Goal: Information Seeking & Learning: Learn about a topic

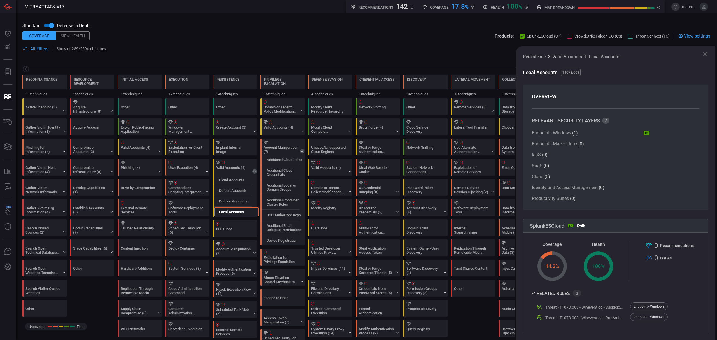
scroll to position [74, 0]
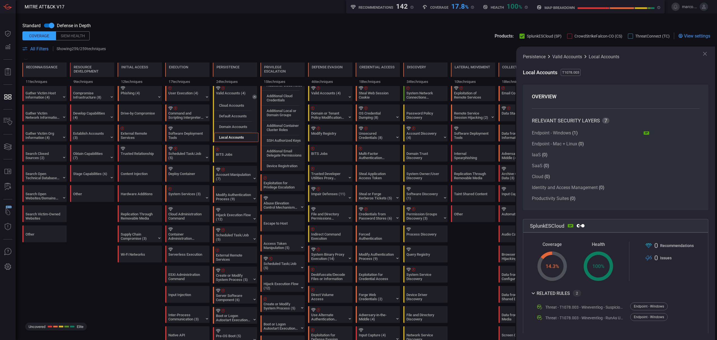
click at [705, 49] on div "Persistence Valid Accounts Local Accounts Local Accounts T1078.003 OVERVIEW REL…" at bounding box center [615, 193] width 199 height 294
click at [705, 52] on icon at bounding box center [705, 53] width 7 height 7
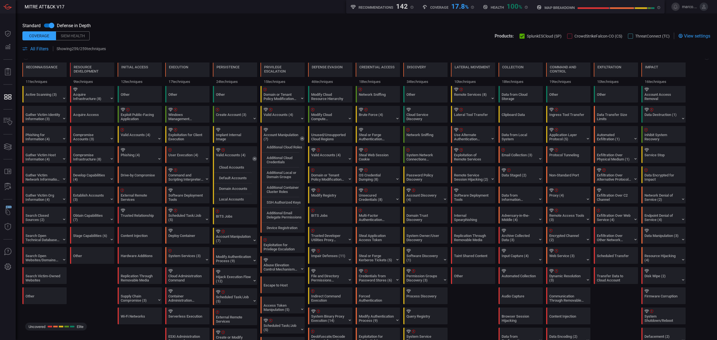
scroll to position [0, 0]
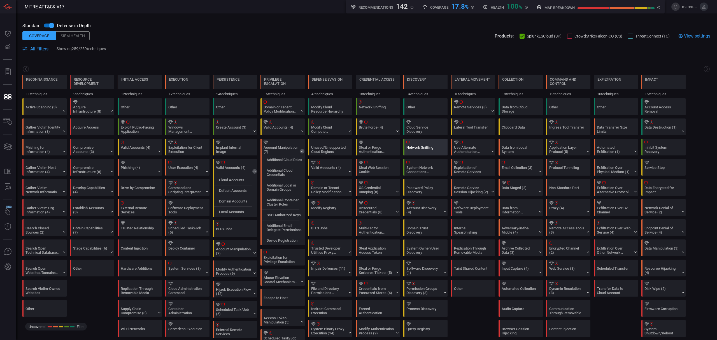
click at [414, 151] on div "Network Sniffing" at bounding box center [423, 149] width 35 height 8
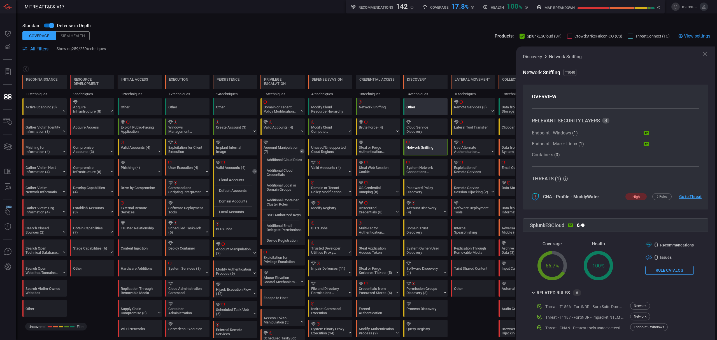
click at [416, 111] on div "Other" at bounding box center [423, 109] width 35 height 8
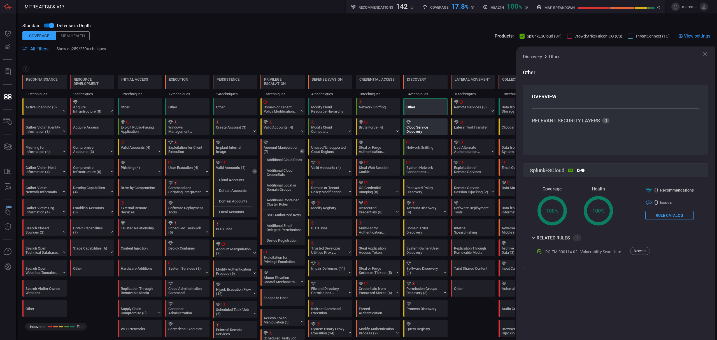
click at [411, 120] on div at bounding box center [426, 122] width 40 height 4
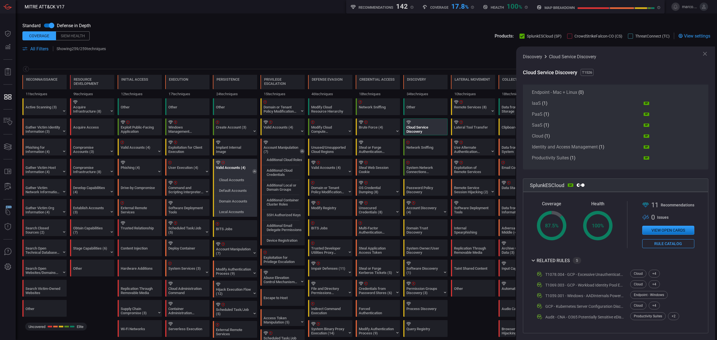
click at [232, 162] on div at bounding box center [236, 163] width 40 height 4
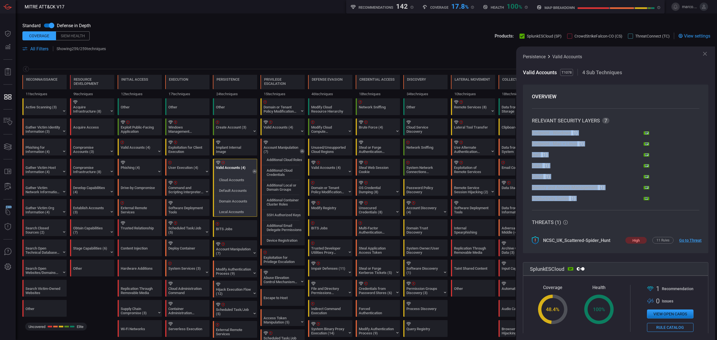
drag, startPoint x: 646, startPoint y: 197, endPoint x: 532, endPoint y: 129, distance: 132.5
click at [532, 129] on section "RELEVANT SECURITY LAYERS 7 Endpoint - Windows ( 1 ) SP Endpoint - Mac + Linux (…" at bounding box center [615, 159] width 167 height 83
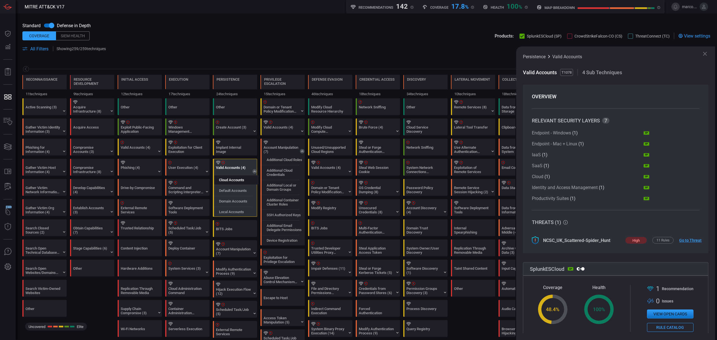
click at [224, 179] on label "Cloud Accounts" at bounding box center [231, 180] width 25 height 4
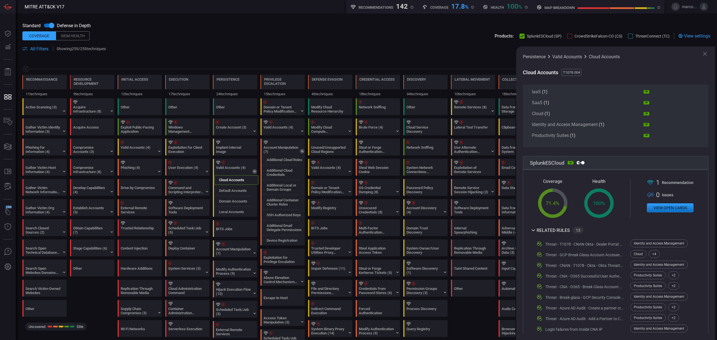
scroll to position [117, 0]
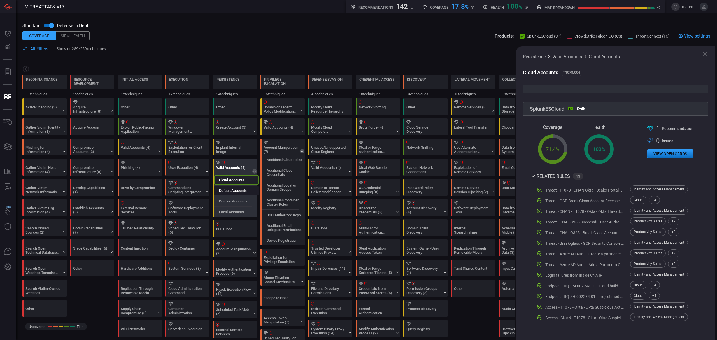
click at [229, 189] on label "Default Accounts" at bounding box center [233, 190] width 28 height 4
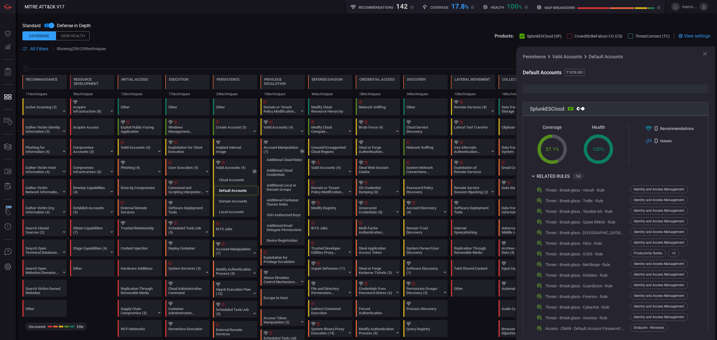
scroll to position [128, 0]
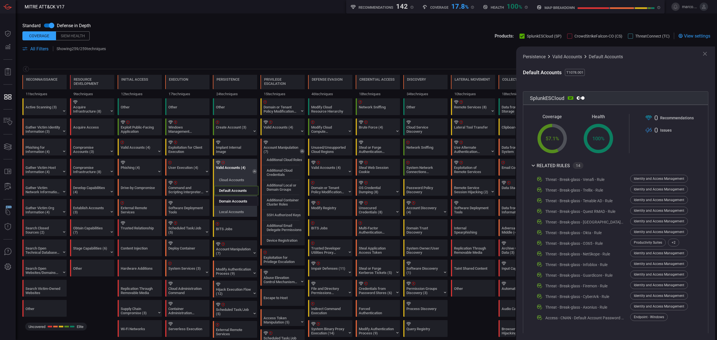
click at [245, 206] on div "Domain Accounts" at bounding box center [236, 201] width 44 height 9
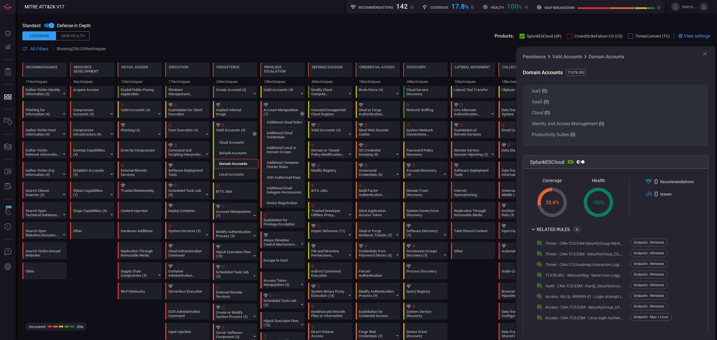
scroll to position [0, 0]
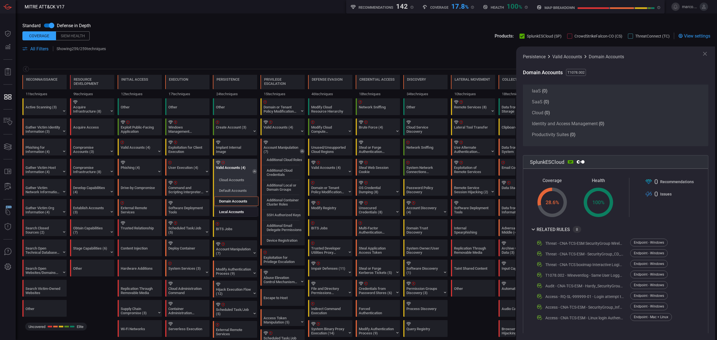
click at [233, 212] on label "Local Accounts" at bounding box center [231, 212] width 25 height 4
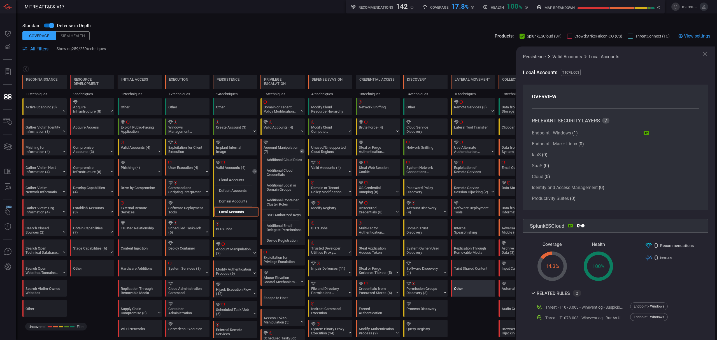
click at [473, 287] on div "Other" at bounding box center [474, 288] width 44 height 16
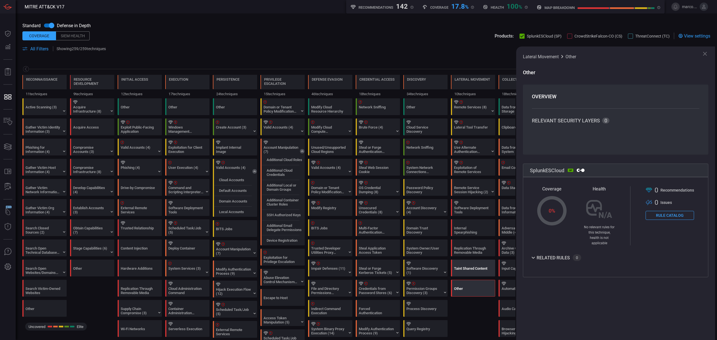
click at [477, 265] on div at bounding box center [474, 264] width 40 height 4
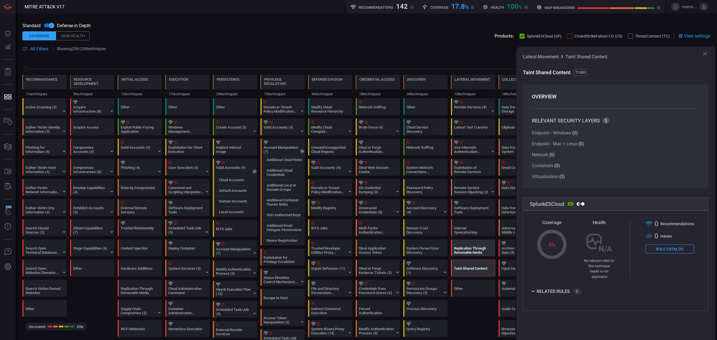
click at [464, 249] on div "Replication Through Removable Media" at bounding box center [471, 250] width 35 height 8
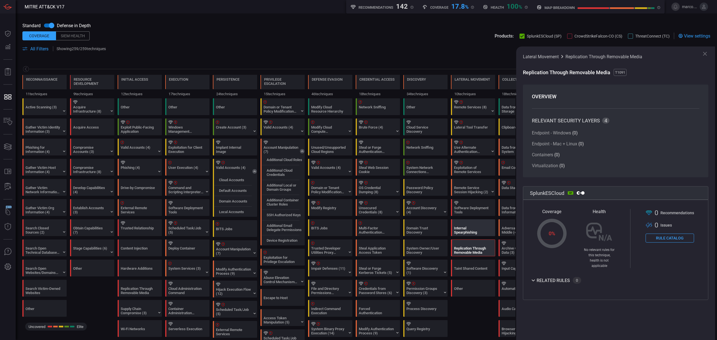
click at [466, 232] on div "Internal Spearphishing" at bounding box center [471, 230] width 35 height 8
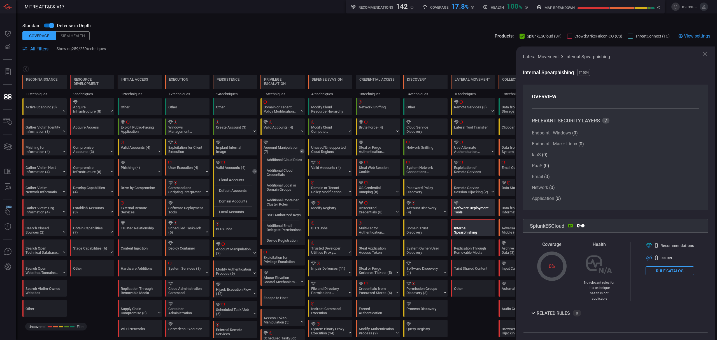
click at [462, 207] on div "Software Deployment Tools" at bounding box center [471, 210] width 35 height 8
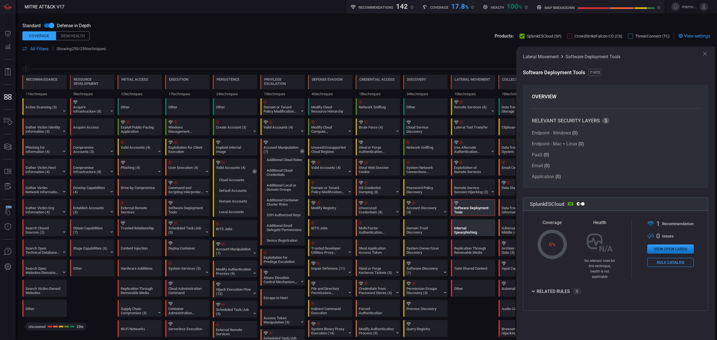
click at [478, 233] on div "Internal Spearphishing" at bounding box center [471, 230] width 35 height 8
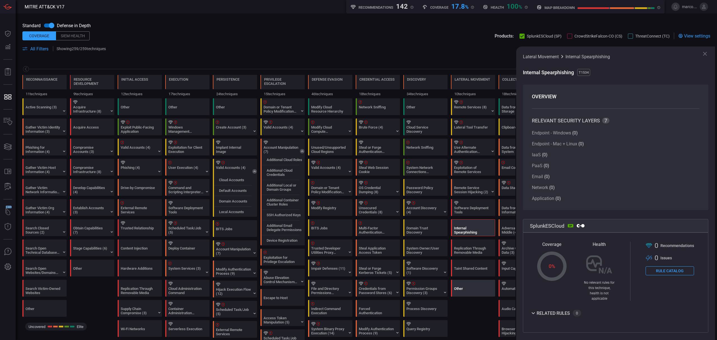
click at [472, 290] on div "Other" at bounding box center [471, 291] width 35 height 8
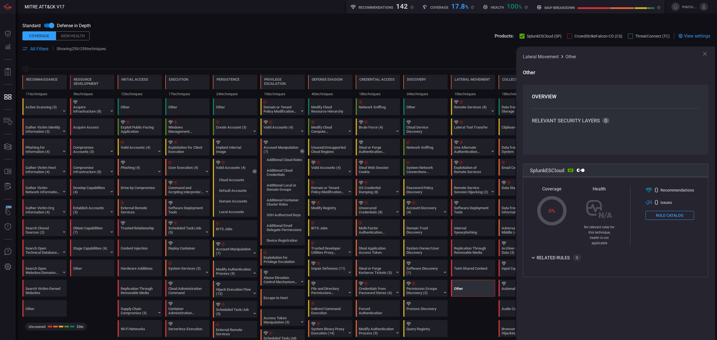
click at [673, 214] on button "Rule Catalog" at bounding box center [670, 215] width 48 height 9
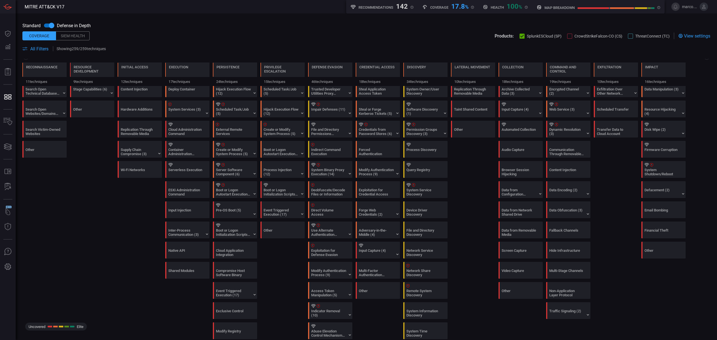
scroll to position [187, 0]
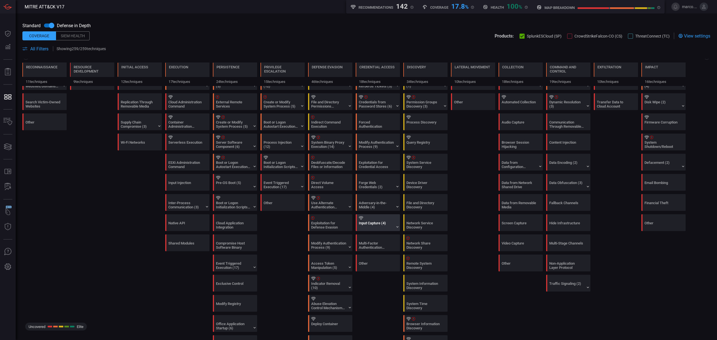
click at [373, 222] on div "Input Capture (4)" at bounding box center [379, 223] width 44 height 16
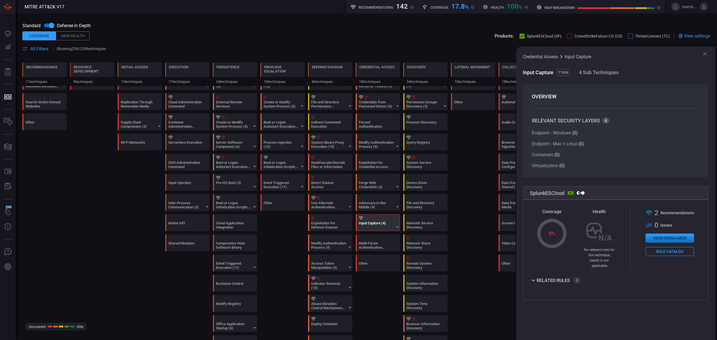
click at [660, 252] on button "Rule Catalog" at bounding box center [670, 251] width 48 height 9
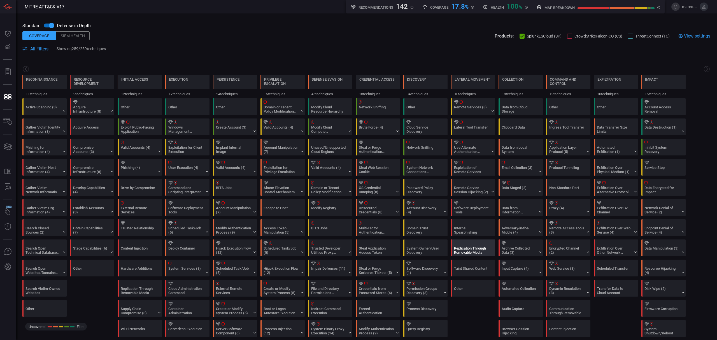
click at [469, 249] on div "Replication Through Removable Media" at bounding box center [471, 250] width 35 height 8
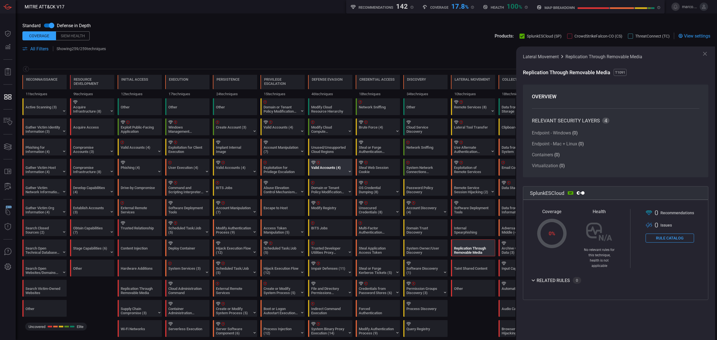
click at [316, 173] on div "Valid Accounts (4)" at bounding box center [328, 170] width 35 height 8
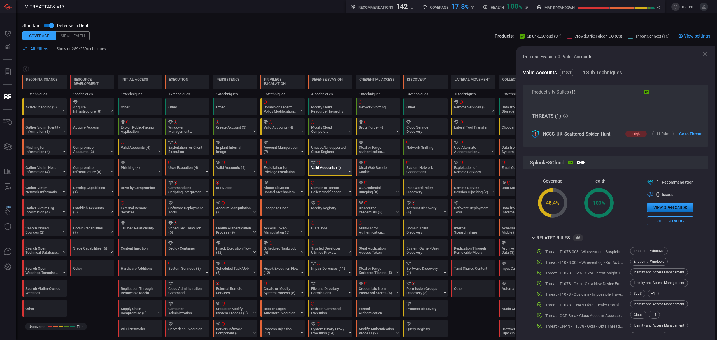
scroll to position [149, 0]
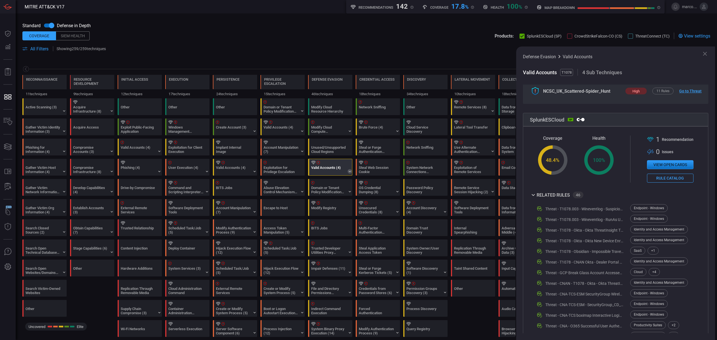
click at [349, 170] on icon at bounding box center [350, 171] width 4 height 4
click at [234, 162] on div at bounding box center [236, 163] width 40 height 4
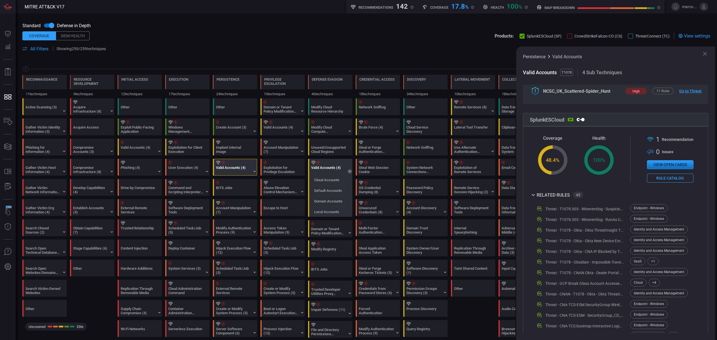
click at [333, 166] on div "Valid Accounts (4)" at bounding box center [328, 170] width 35 height 8
click at [236, 166] on div "Valid Accounts (4)" at bounding box center [233, 170] width 35 height 8
click at [326, 171] on div "Valid Accounts (4)" at bounding box center [328, 170] width 35 height 8
click at [225, 170] on div "Valid Accounts (4)" at bounding box center [233, 170] width 35 height 8
click at [330, 172] on div "Valid Accounts (4)" at bounding box center [328, 170] width 35 height 8
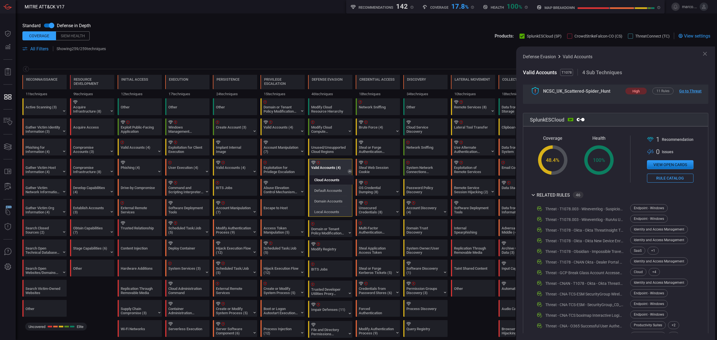
click at [334, 184] on div "Cloud Accounts" at bounding box center [331, 179] width 44 height 9
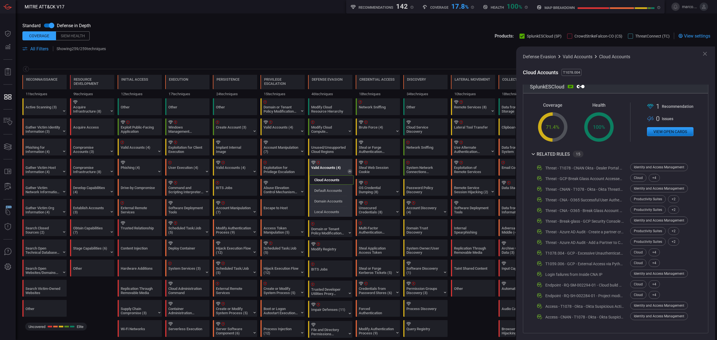
scroll to position [138, 0]
click at [332, 190] on label "Default Accounts" at bounding box center [328, 190] width 28 height 4
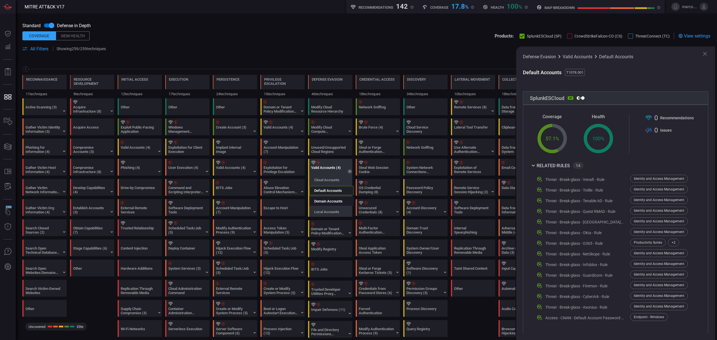
click at [333, 201] on label "Domain Accounts" at bounding box center [328, 201] width 28 height 4
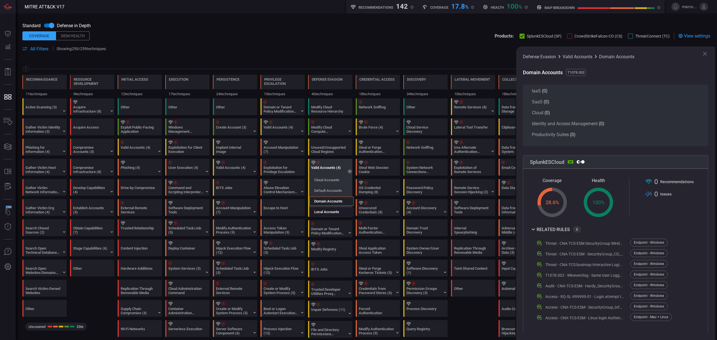
click at [333, 209] on div "Local Accounts" at bounding box center [331, 211] width 44 height 9
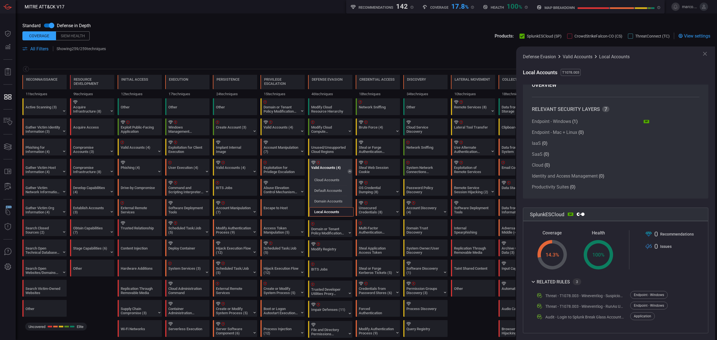
scroll to position [11, 0]
click at [327, 167] on div "Valid Accounts (4)" at bounding box center [328, 170] width 35 height 8
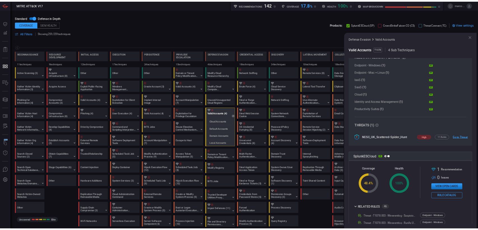
scroll to position [0, 0]
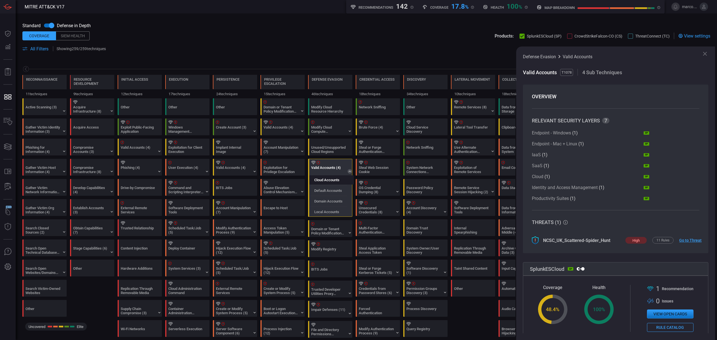
click at [341, 179] on div "Cloud Accounts" at bounding box center [331, 179] width 44 height 9
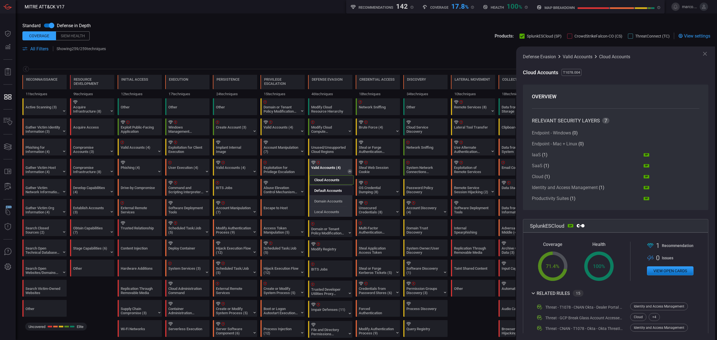
click at [329, 192] on label "Default Accounts" at bounding box center [328, 190] width 28 height 4
click at [325, 203] on label "Domain Accounts" at bounding box center [328, 201] width 28 height 4
click at [321, 211] on label "Local Accounts" at bounding box center [326, 212] width 25 height 4
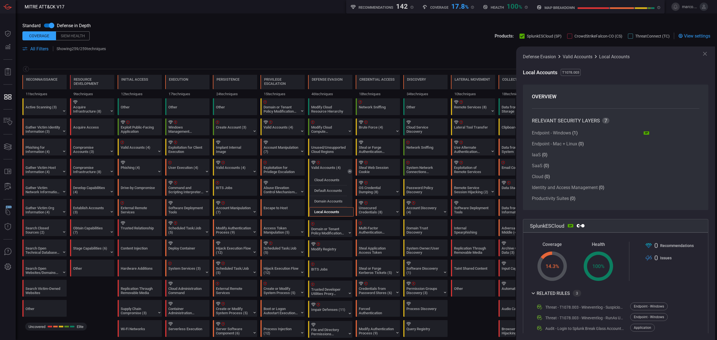
click at [579, 8] on div at bounding box center [592, 8] width 31 height 2
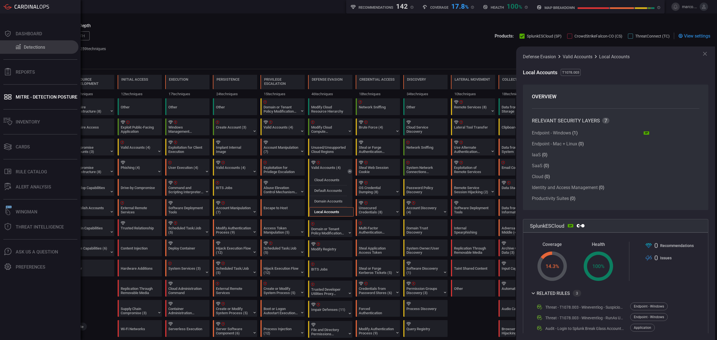
click at [30, 44] on button "Detections" at bounding box center [39, 46] width 78 height 13
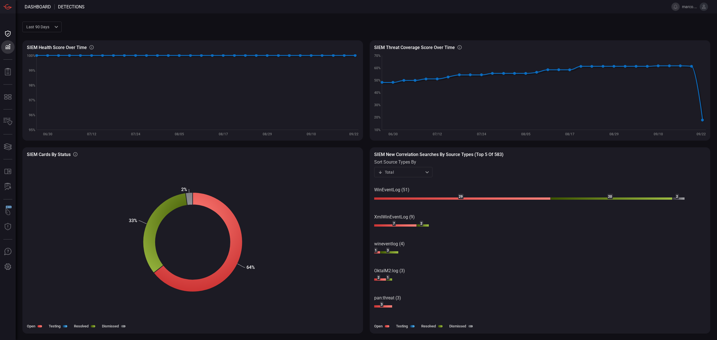
drag, startPoint x: 410, startPoint y: 190, endPoint x: 387, endPoint y: 190, distance: 23.5
click at [387, 190] on icon "Created with Highcharts 10.3.2 2 20 2 3 1 29 7 1 2 3 WinEventLog (51) XmlWinEve…" at bounding box center [540, 253] width 332 height 142
drag, startPoint x: 400, startPoint y: 188, endPoint x: 407, endPoint y: 188, distance: 7.3
click at [400, 188] on text "WinEventLog (51)" at bounding box center [391, 189] width 35 height 5
click at [423, 171] on div "Total total Total Open Tested Resolved ​" at bounding box center [403, 172] width 58 height 10
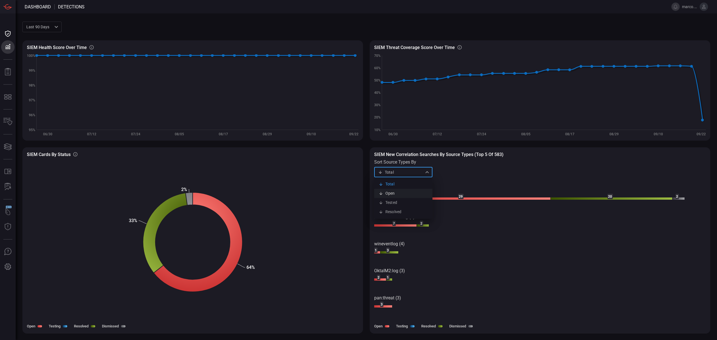
click at [414, 195] on li "Open" at bounding box center [403, 193] width 58 height 9
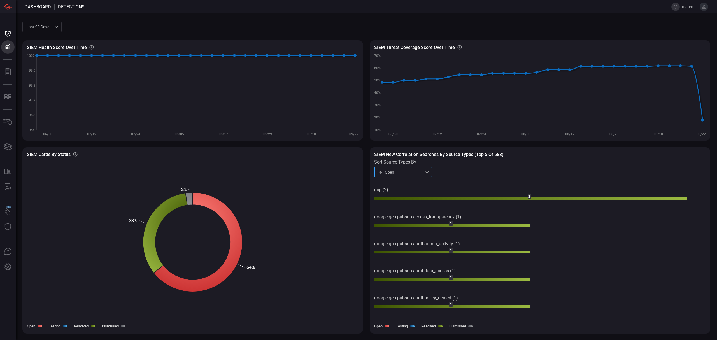
click at [417, 170] on div "Open open ​" at bounding box center [403, 172] width 58 height 10
click at [409, 203] on li "Tested" at bounding box center [403, 202] width 58 height 9
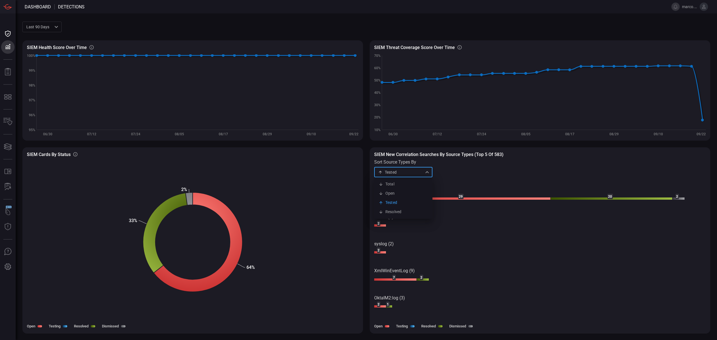
click at [419, 171] on div "Tested testing Total Open Tested Resolved ​" at bounding box center [403, 172] width 58 height 10
click at [402, 212] on li "Resolved" at bounding box center [403, 211] width 58 height 9
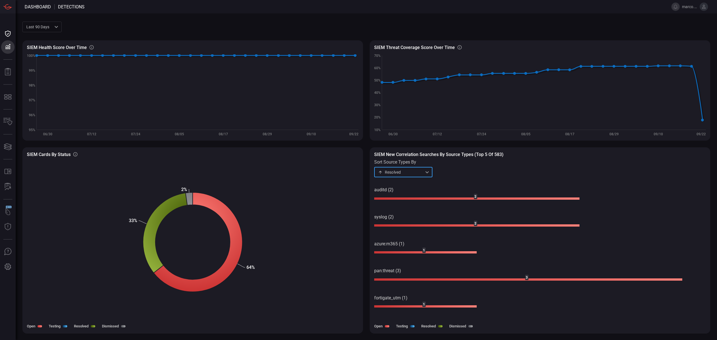
click at [420, 171] on div "Resolved resolved ​" at bounding box center [403, 172] width 58 height 10
click at [407, 183] on li "Total" at bounding box center [403, 184] width 58 height 9
type input "total"
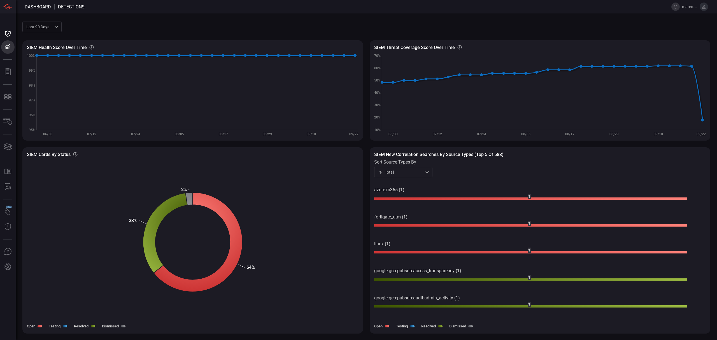
click at [450, 154] on h3 "SIEM New correlation searches by source types (Top 5 of 583)" at bounding box center [540, 154] width 332 height 5
click at [404, 159] on div "SIEM New correlation searches by source types (Top 5 of 583) sort source types …" at bounding box center [540, 165] width 332 height 26
click at [405, 159] on div "SIEM New correlation searches by source types (Top 5 of 583) sort source types …" at bounding box center [540, 165] width 332 height 26
click at [414, 155] on h3 "SIEM New correlation searches by source types (Top 5 of 583)" at bounding box center [540, 154] width 332 height 5
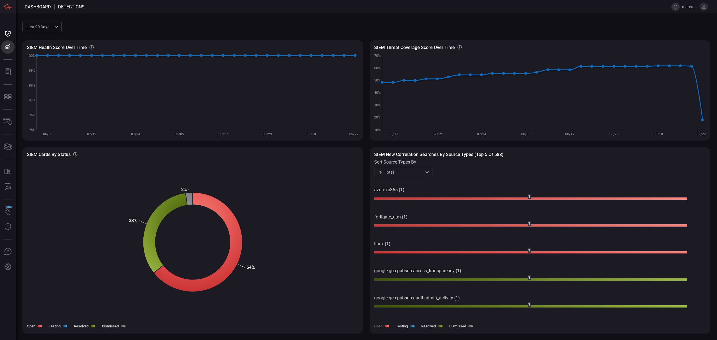
click at [380, 327] on label "Open" at bounding box center [378, 326] width 8 height 4
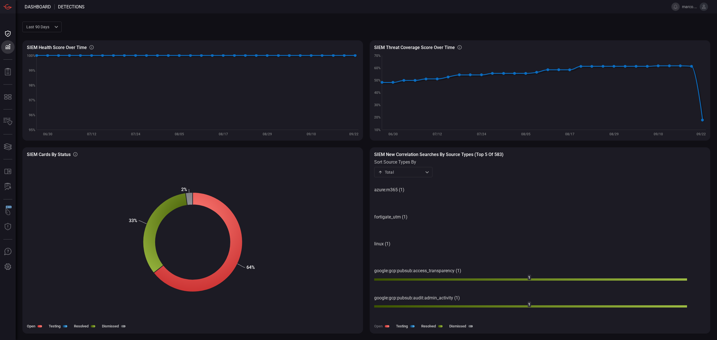
click at [380, 327] on label "Open" at bounding box center [378, 326] width 8 height 4
